Goal: Task Accomplishment & Management: Manage account settings

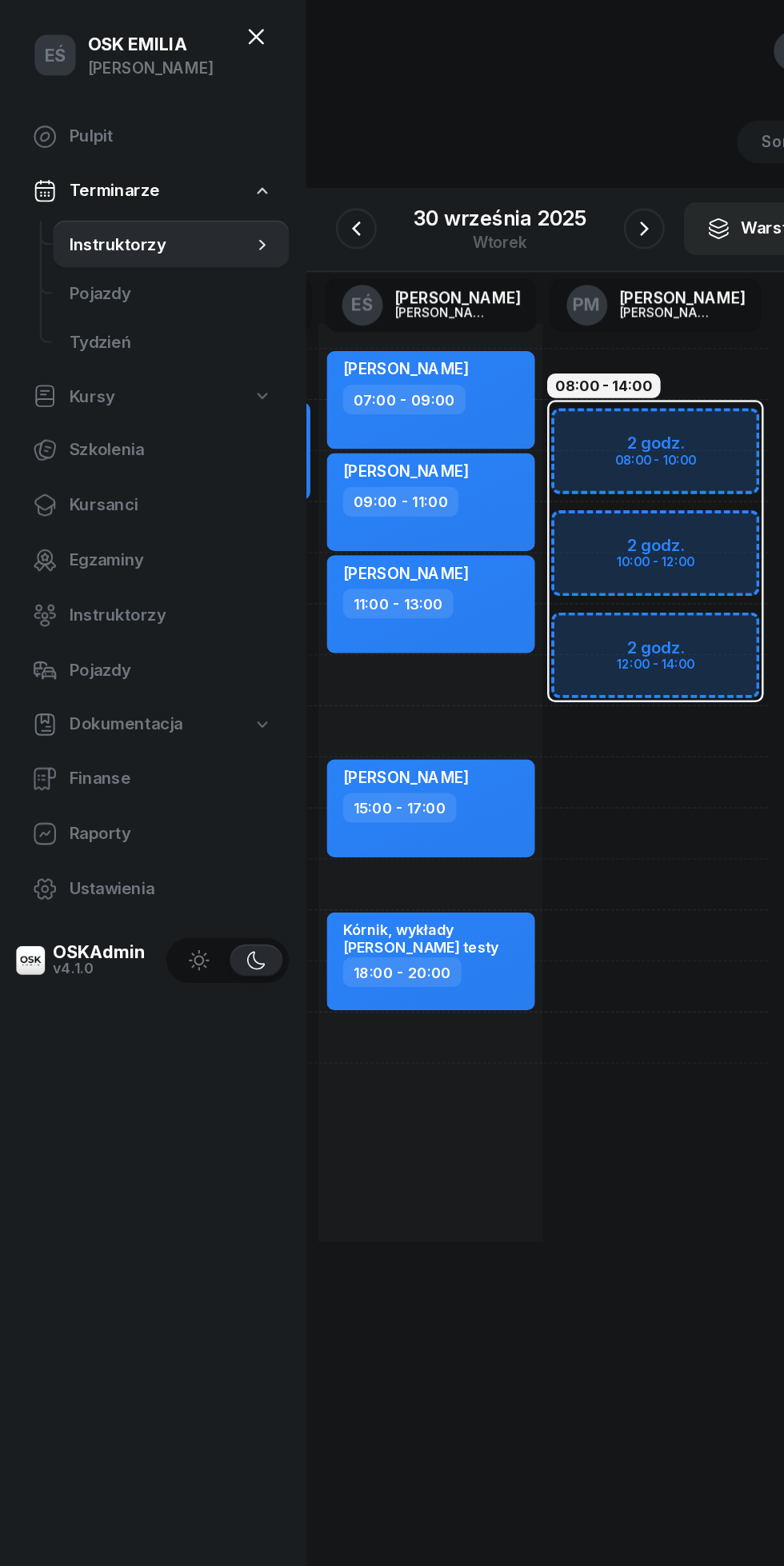
click at [79, 463] on link "Instruktorzy" at bounding box center [119, 482] width 213 height 38
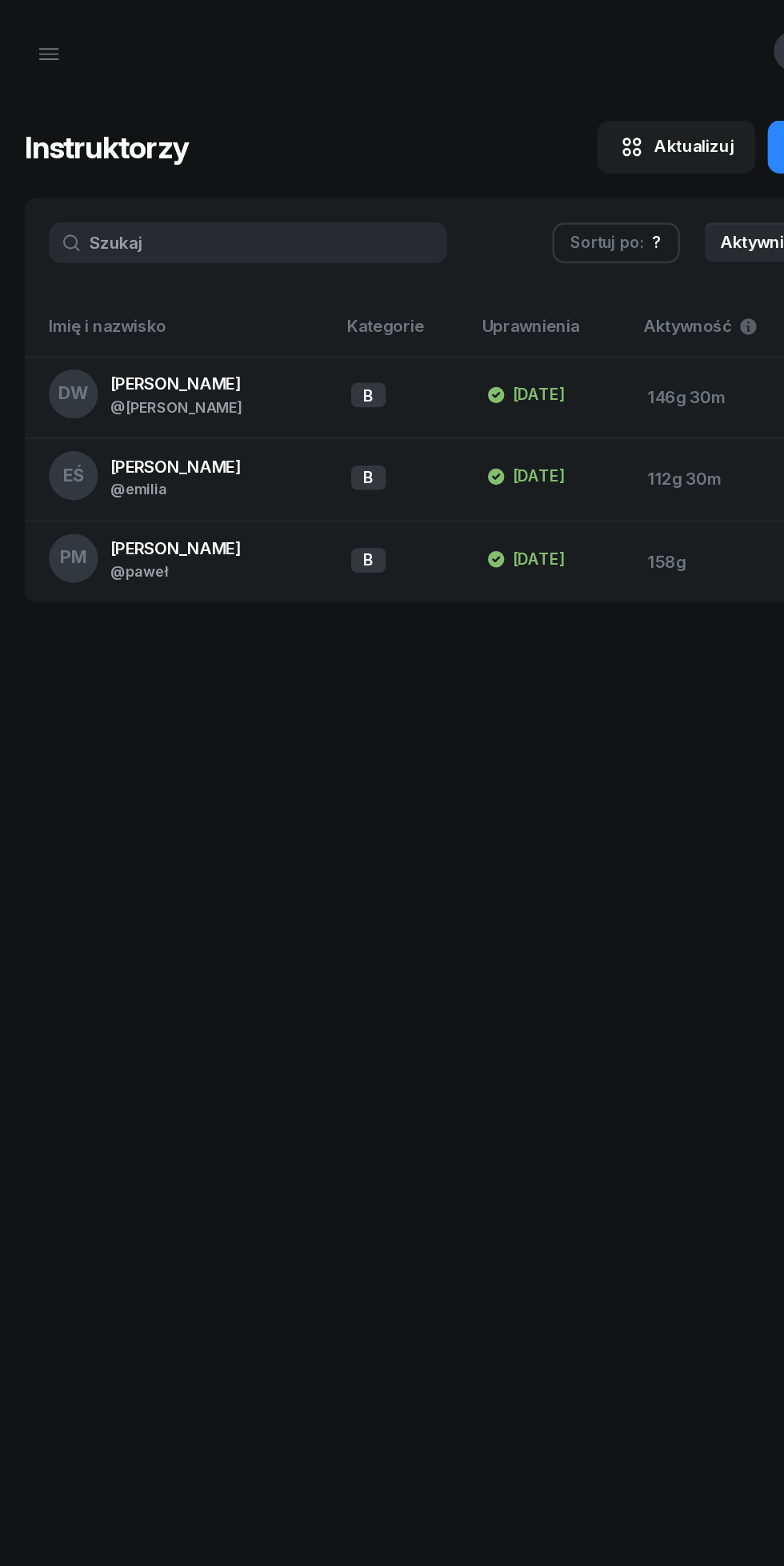
click at [156, 366] on span "[PERSON_NAME]" at bounding box center [137, 365] width 102 height 16
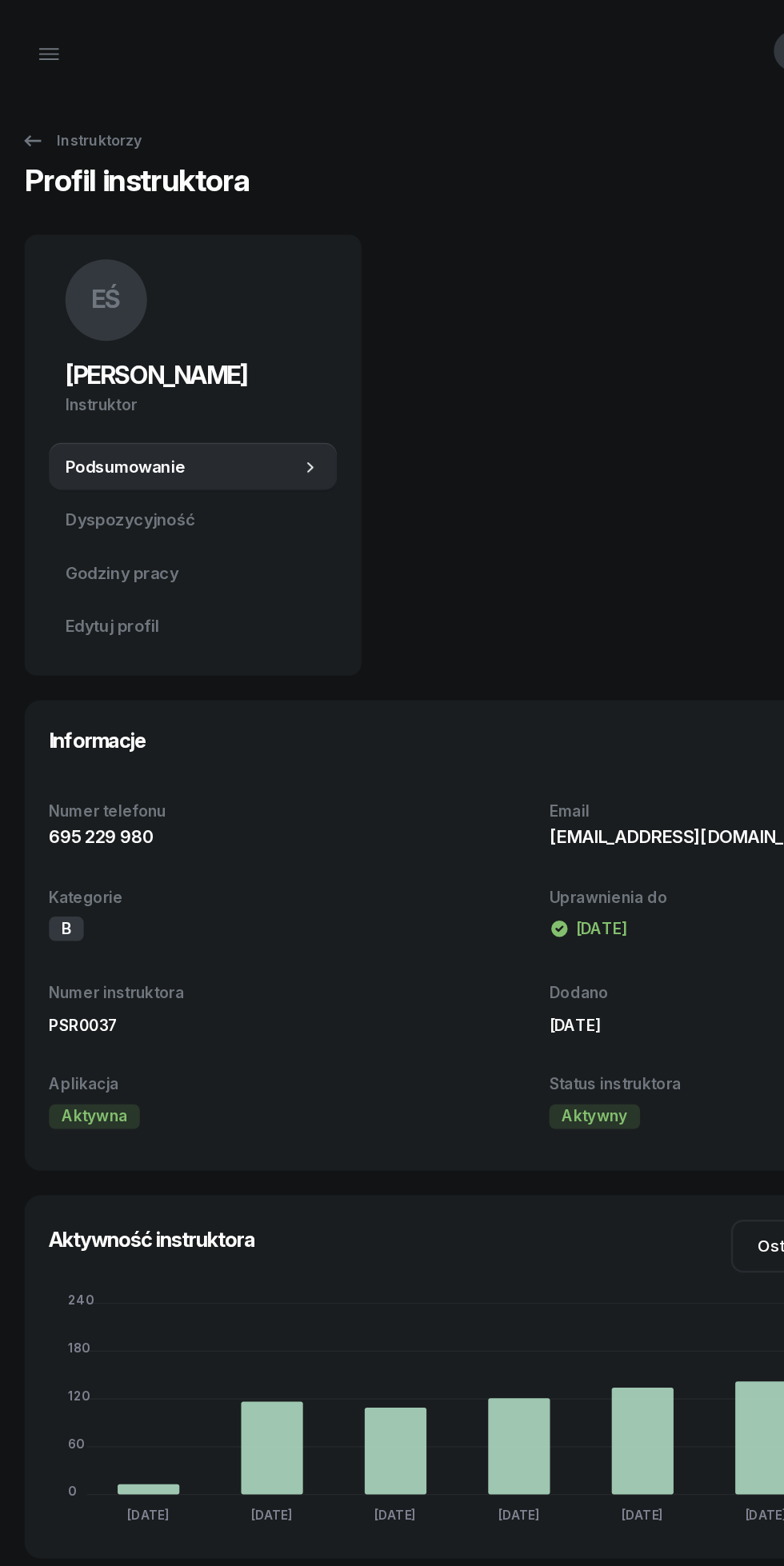
click at [65, 497] on span "Edytuj profil" at bounding box center [151, 491] width 199 height 20
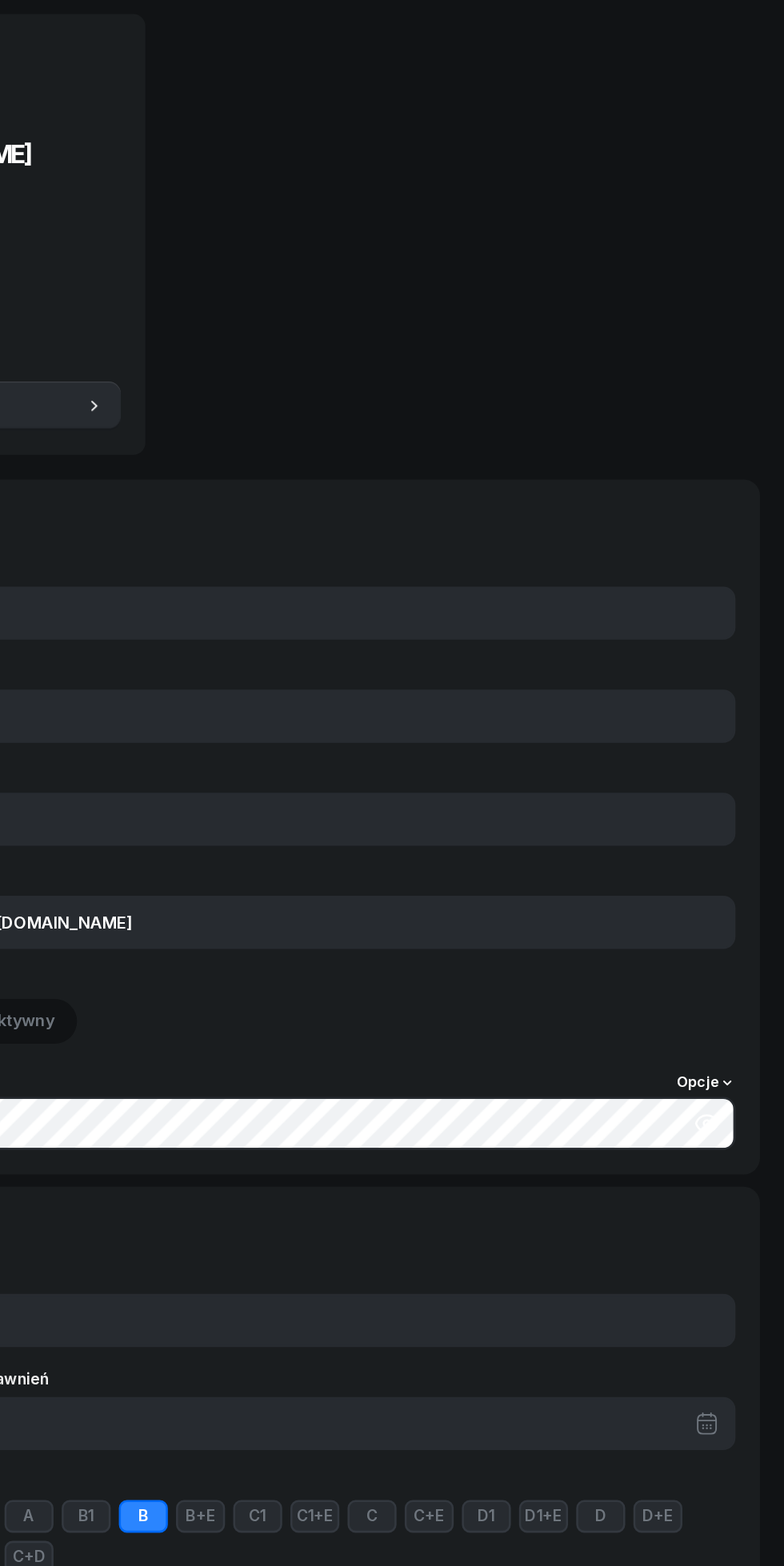
click at [723, 1054] on icon "button" at bounding box center [723, 1054] width 19 height 19
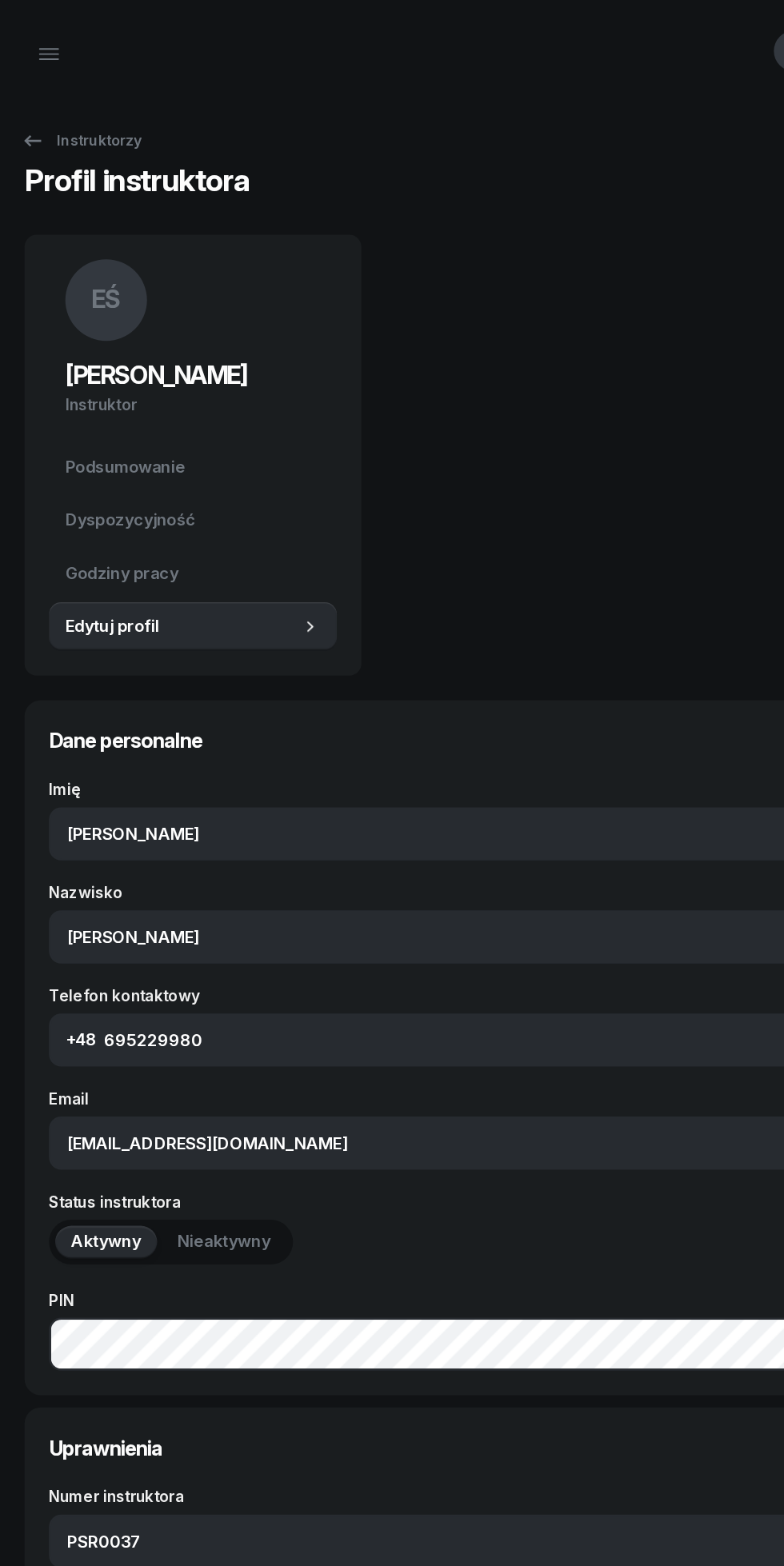
click at [25, 110] on icon at bounding box center [26, 109] width 14 height 9
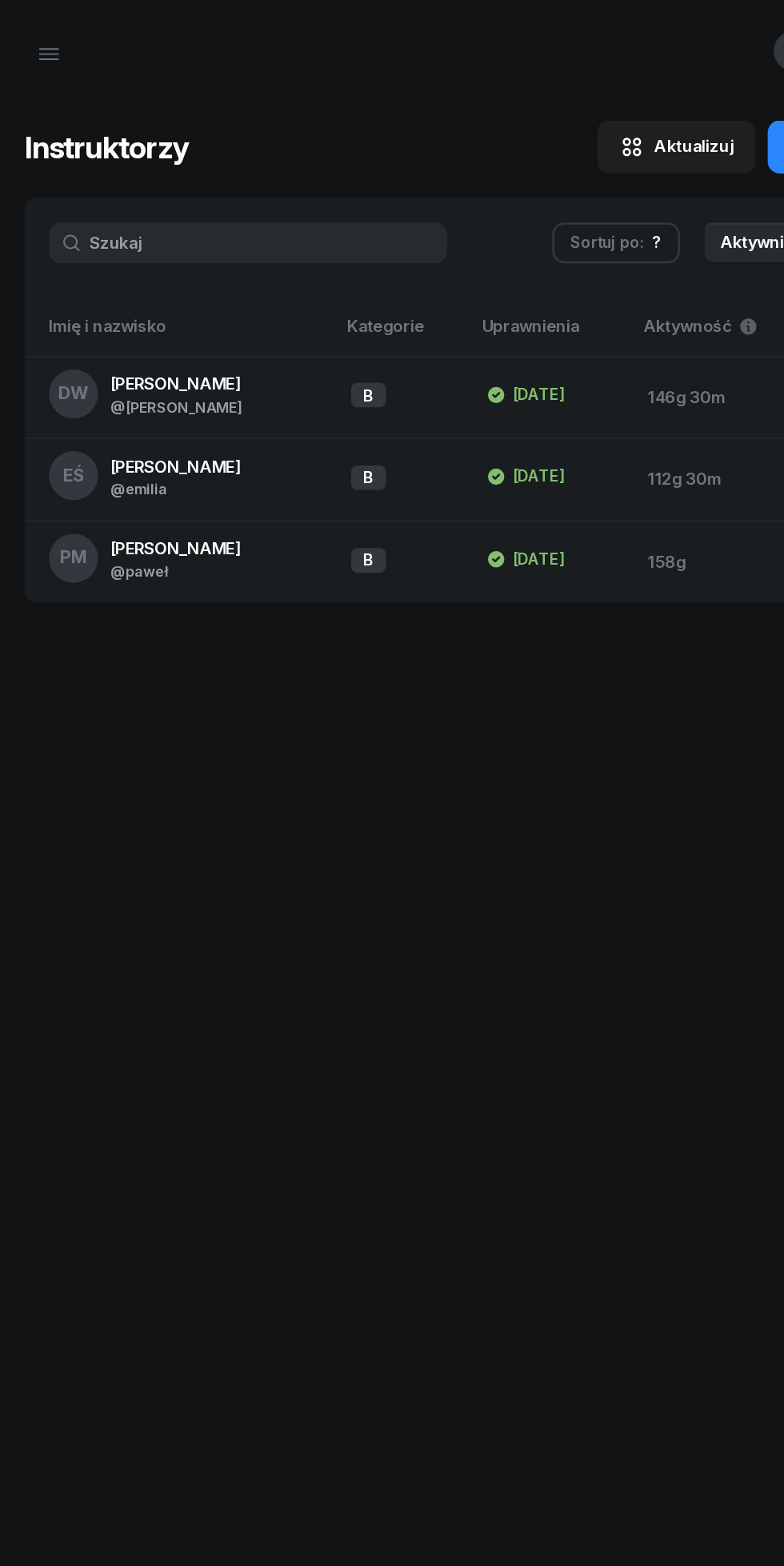
click at [29, 53] on button "button" at bounding box center [38, 42] width 38 height 38
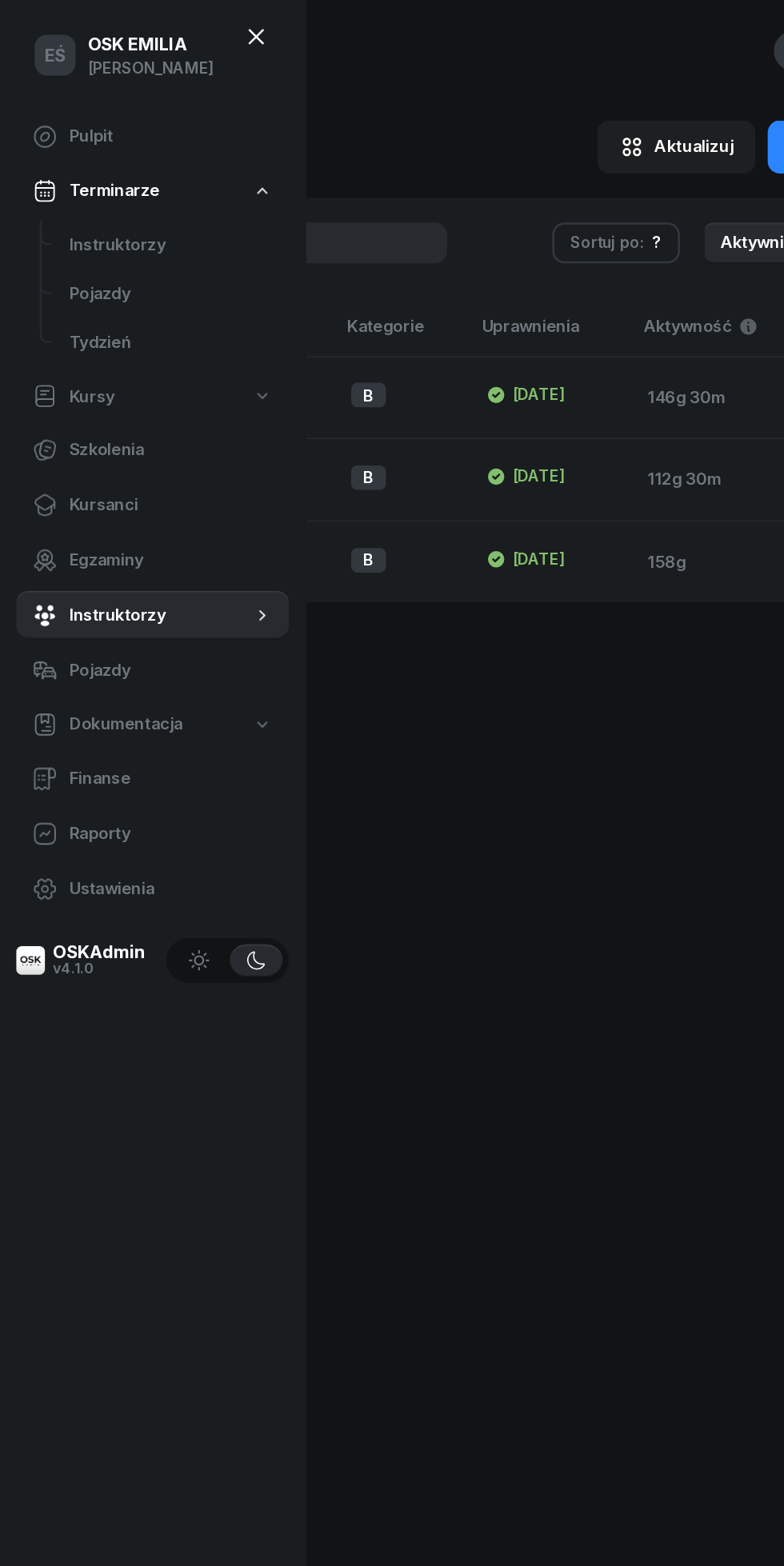
click at [89, 198] on span "Instruktorzy" at bounding box center [134, 192] width 160 height 20
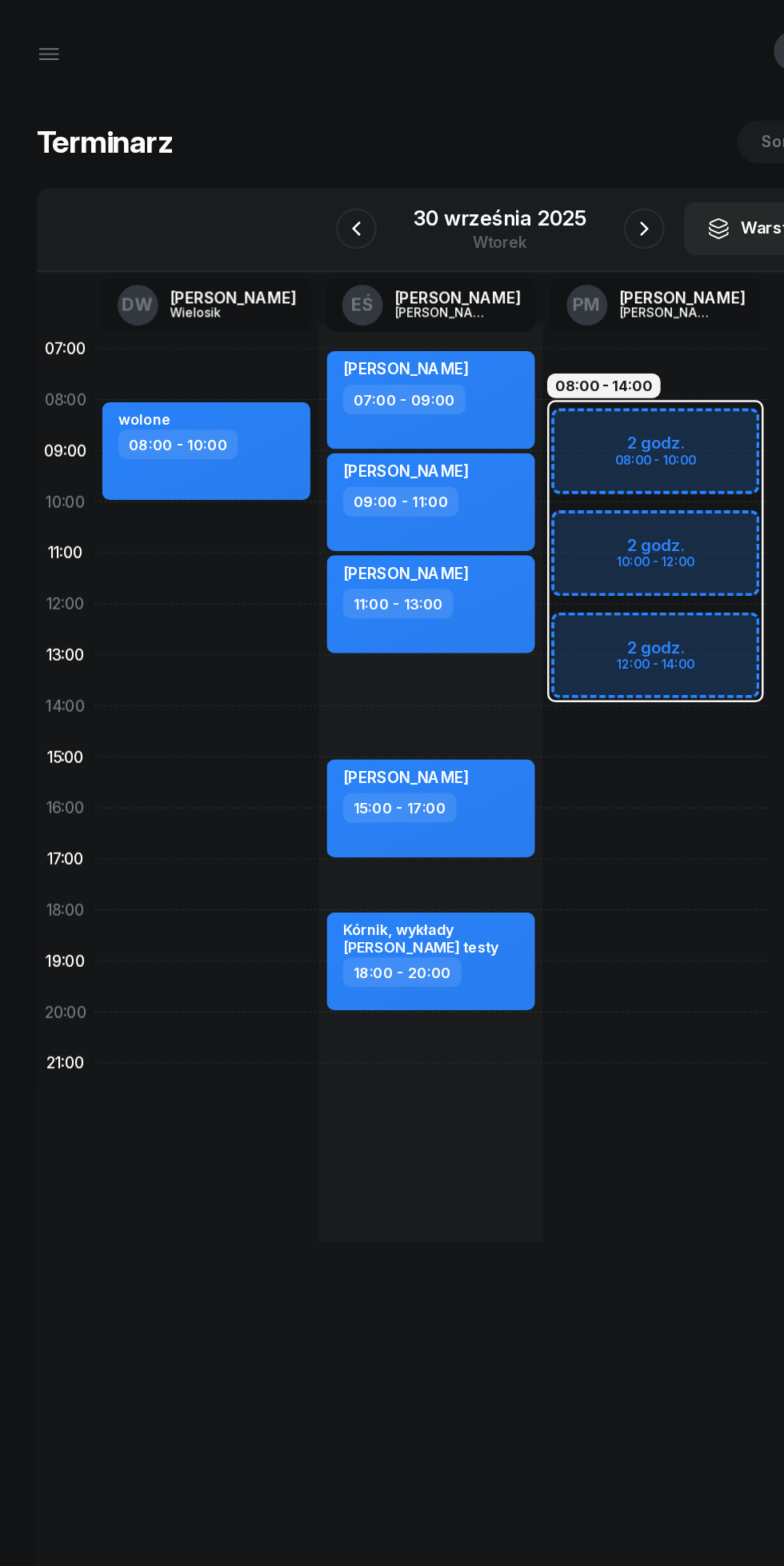
click at [504, 179] on icon "button" at bounding box center [505, 179] width 19 height 19
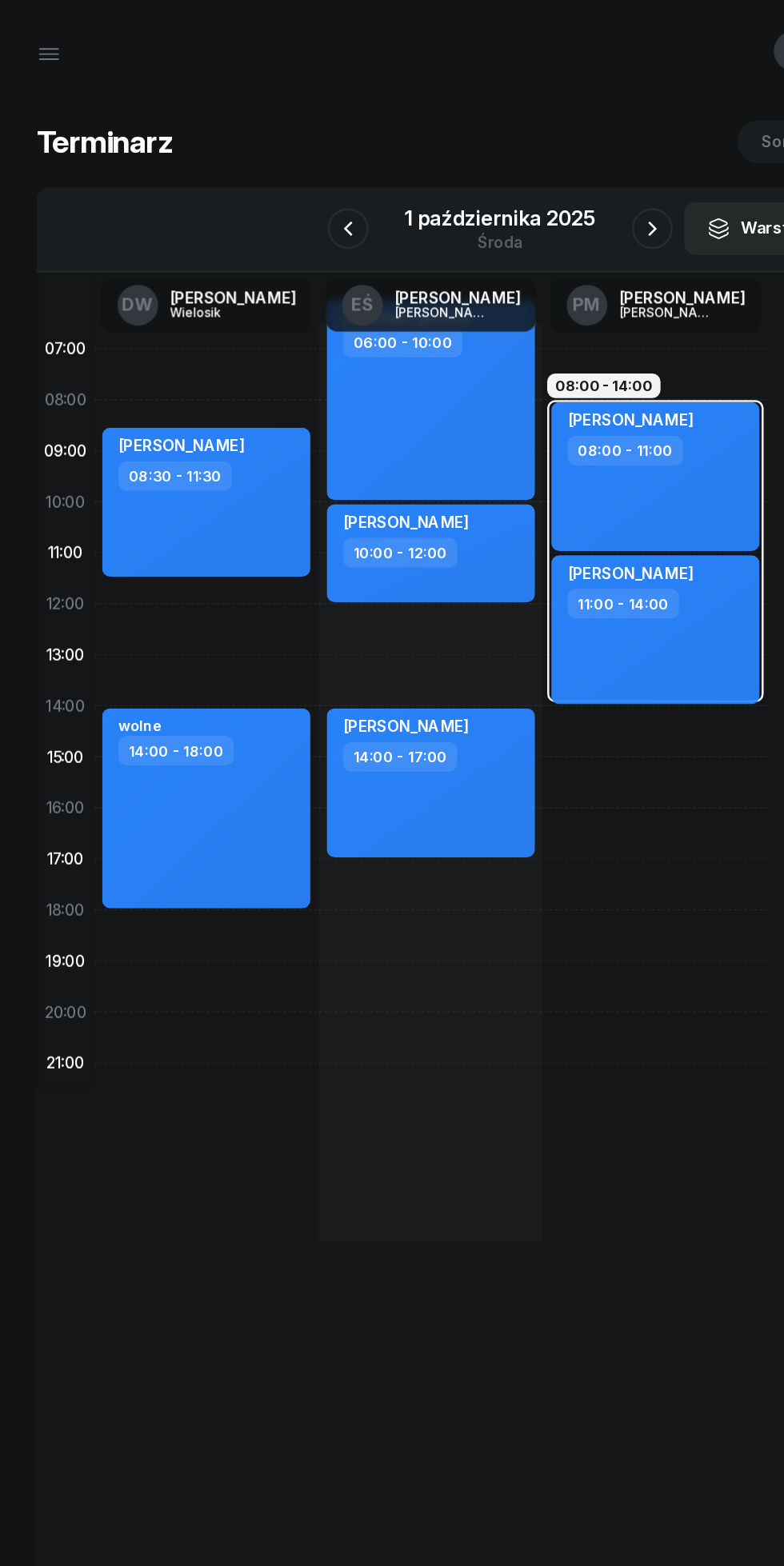
click at [513, 184] on icon "button" at bounding box center [511, 179] width 19 height 19
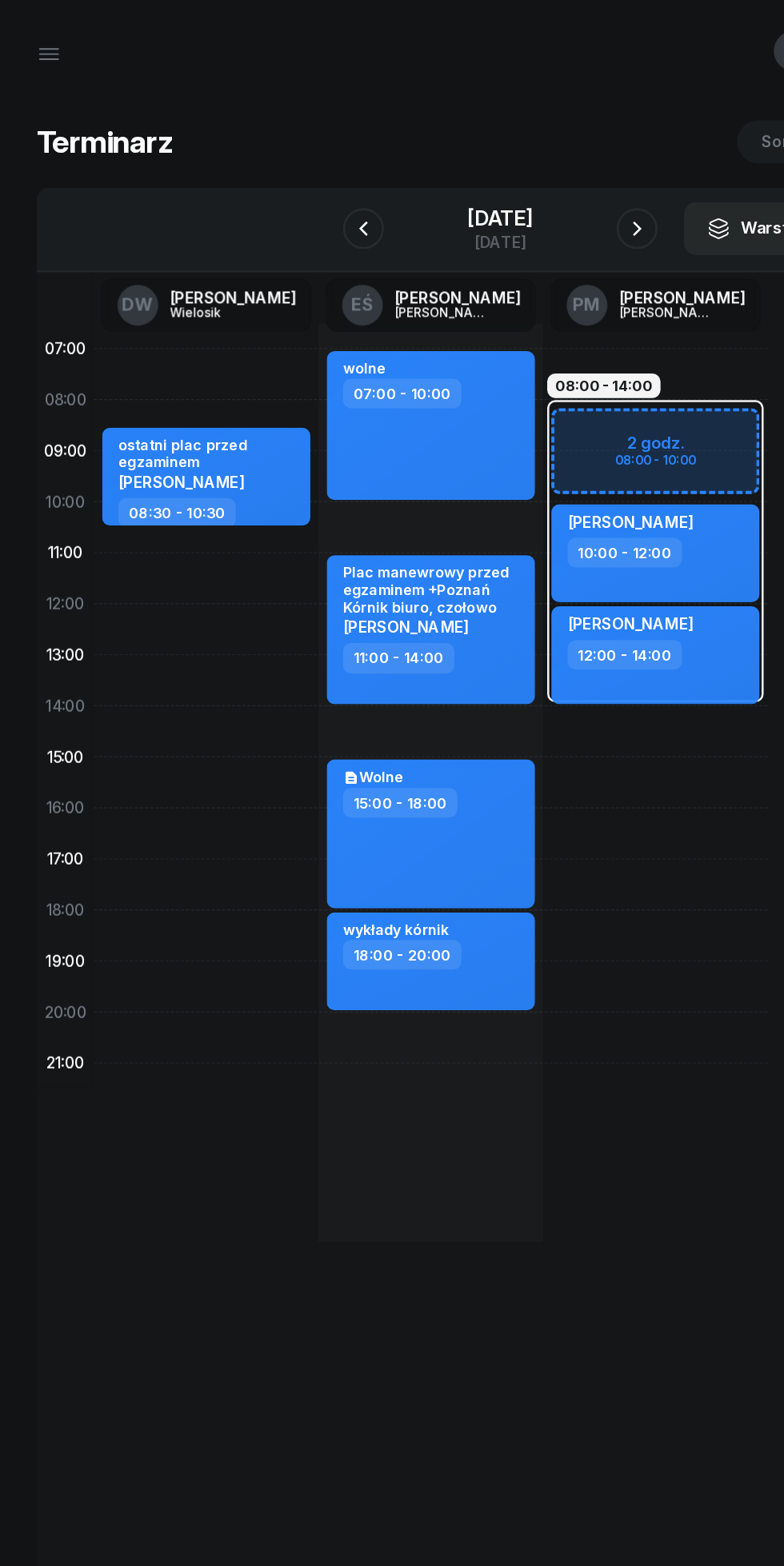
click at [509, 179] on icon "button" at bounding box center [499, 179] width 19 height 19
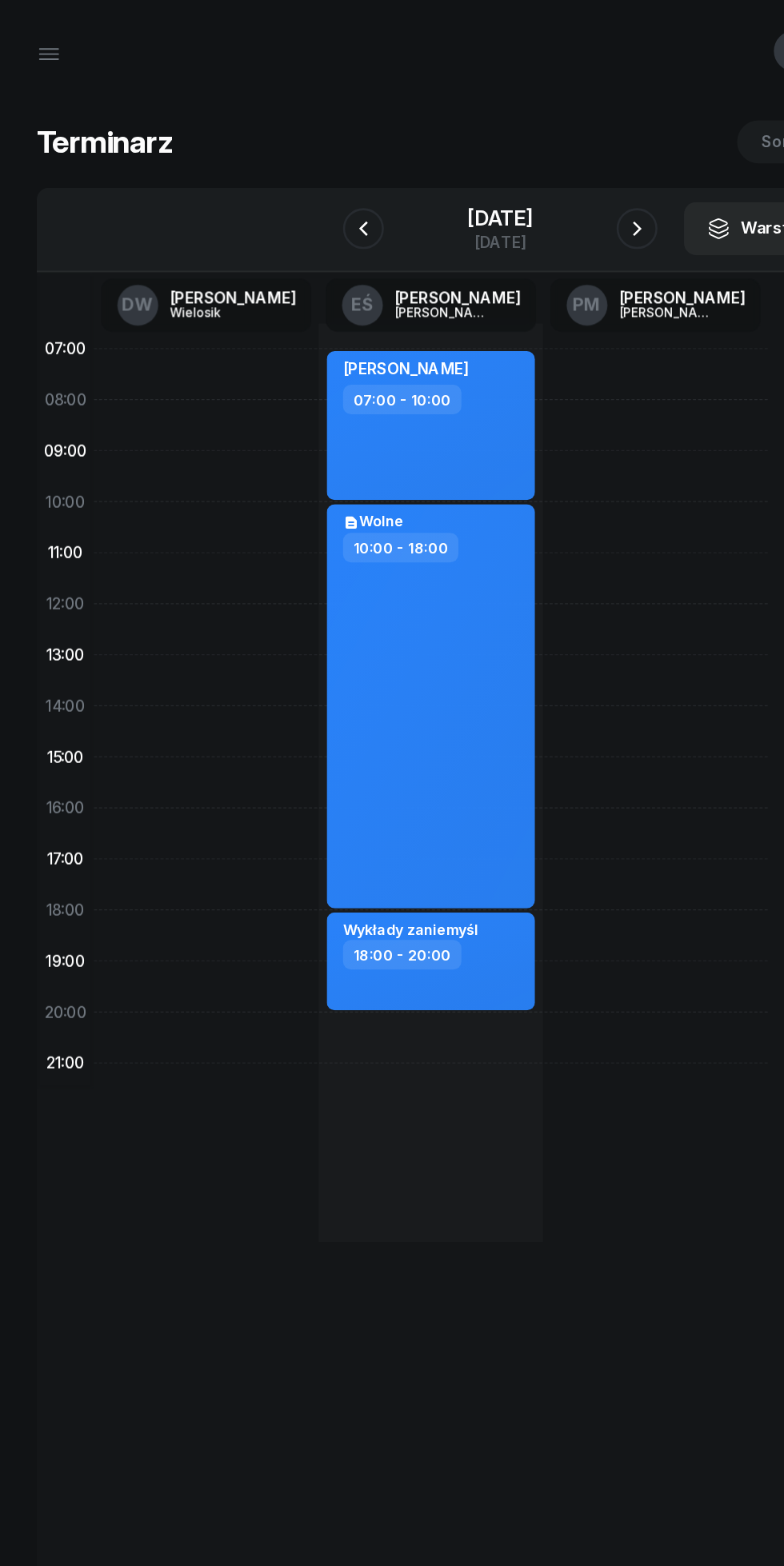
click at [281, 180] on icon "button" at bounding box center [284, 179] width 7 height 12
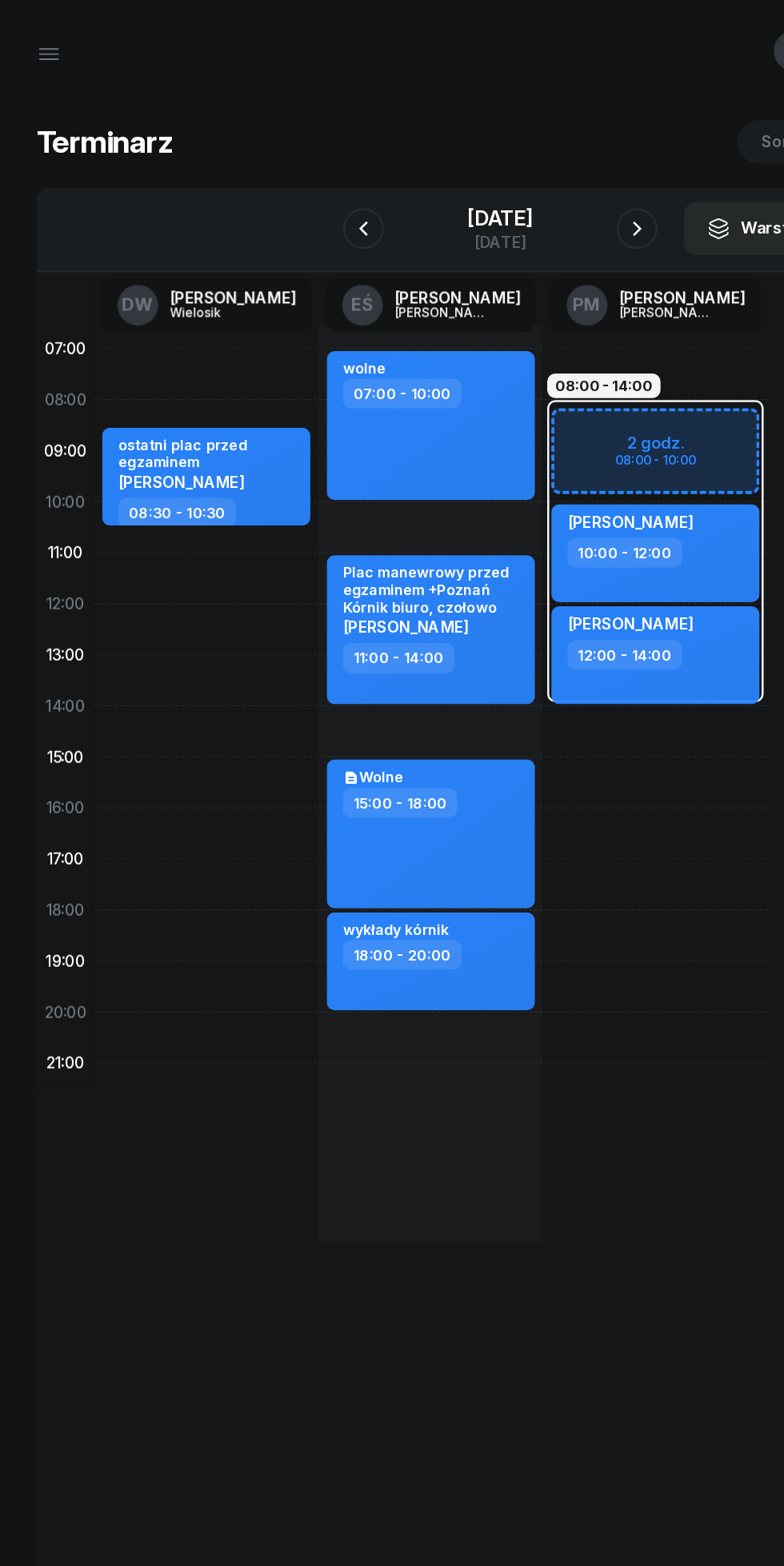
click at [275, 175] on icon "button" at bounding box center [285, 179] width 19 height 19
